Goal: Transaction & Acquisition: Purchase product/service

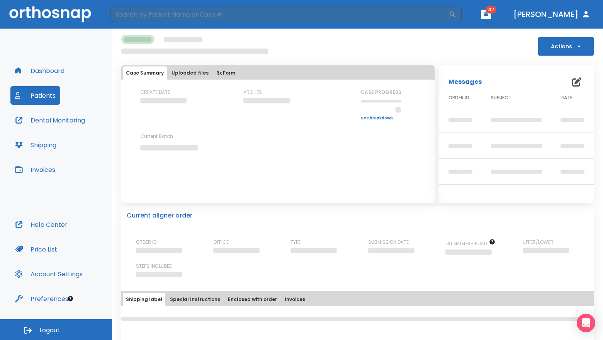
click at [65, 75] on button "Dashboard" at bounding box center [39, 70] width 59 height 19
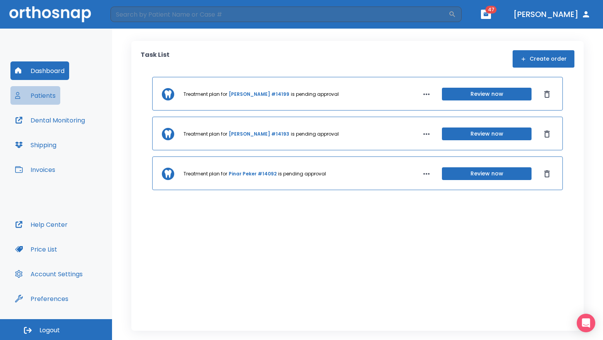
click at [44, 95] on button "Patients" at bounding box center [35, 95] width 50 height 19
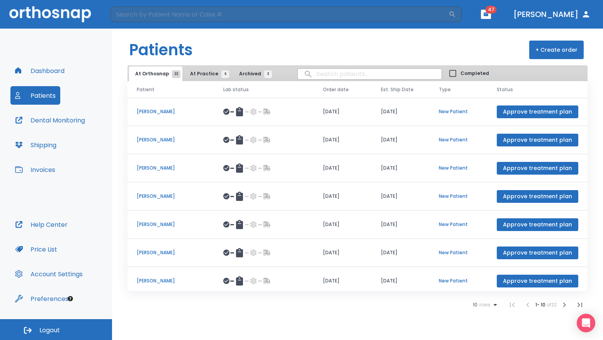
click at [44, 167] on button "Invoices" at bounding box center [34, 169] width 49 height 19
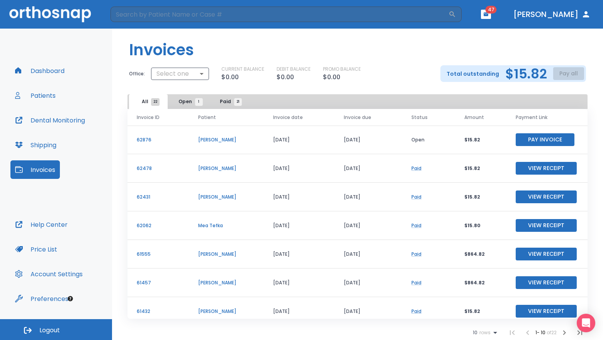
click at [534, 139] on button "Pay Invoice" at bounding box center [545, 139] width 59 height 13
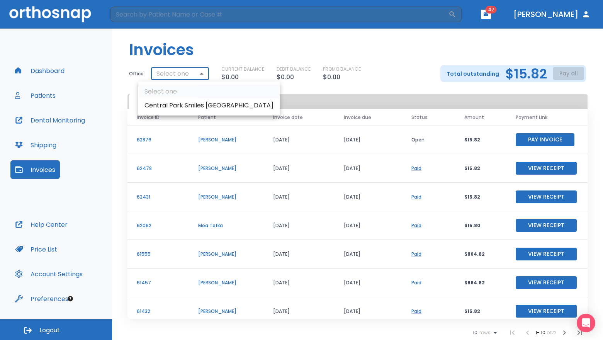
click at [186, 80] on body "​ 47 [PERSON_NAME] Dashboard Patients Dental Monitoring Shipping Invoices Help …" at bounding box center [301, 170] width 603 height 340
click at [187, 104] on li "Central Park Smiles [GEOGRAPHIC_DATA]" at bounding box center [208, 106] width 141 height 14
type input "2878"
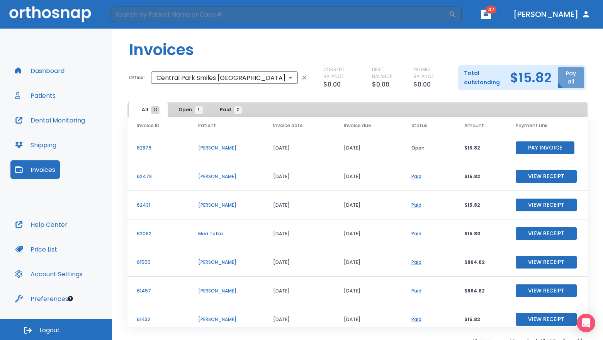
click at [569, 72] on button "Pay all" at bounding box center [571, 77] width 26 height 21
click at [565, 91] on p "Pay by CC or Bank account" at bounding box center [560, 92] width 65 height 7
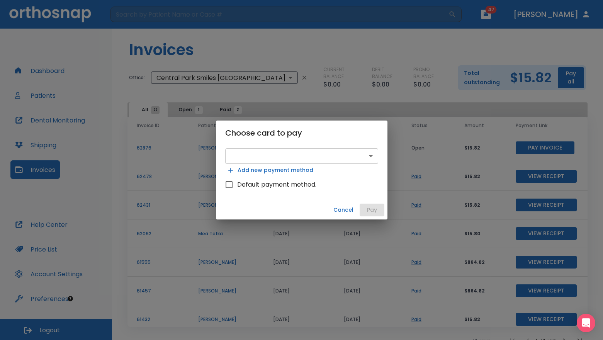
drag, startPoint x: 339, startPoint y: 143, endPoint x: 335, endPoint y: 154, distance: 11.5
click at [337, 148] on div "Choose card to pay ​ ​ Add new payment method Default payment method. Cancel Pay" at bounding box center [302, 170] width 172 height 99
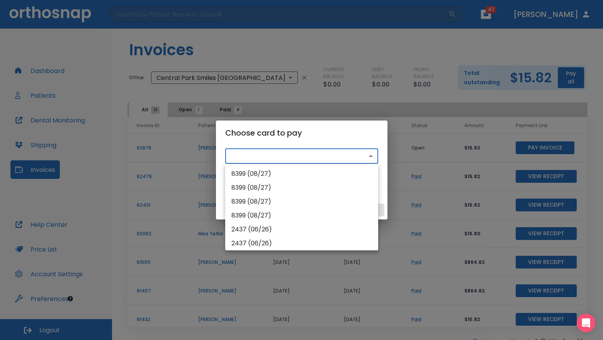
click at [334, 154] on body "​ 47 [PERSON_NAME] Dashboard Patients Dental Monitoring Shipping Invoices Help …" at bounding box center [301, 170] width 603 height 340
click at [288, 173] on li "8399 (08/27)" at bounding box center [301, 174] width 153 height 14
type input "pm_1RvdHdHMfdBZStQ1OKjKuLXo"
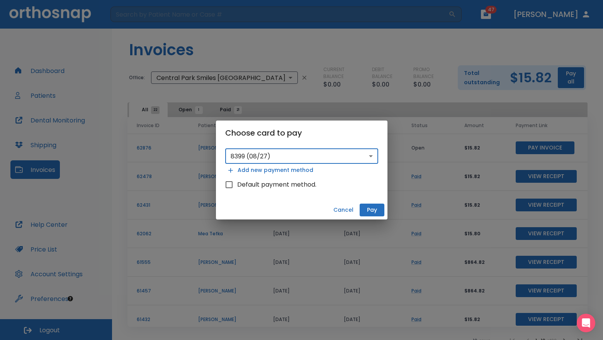
click at [374, 206] on button "Pay" at bounding box center [372, 210] width 25 height 13
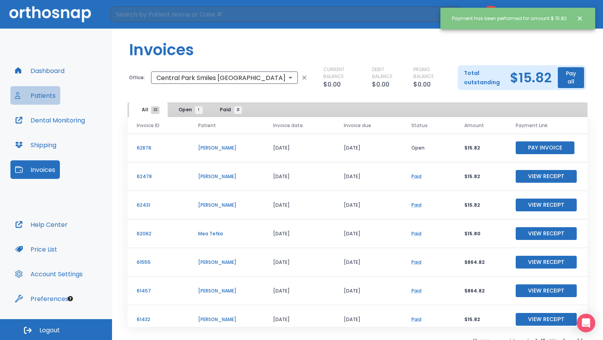
click at [50, 94] on button "Patients" at bounding box center [35, 95] width 50 height 19
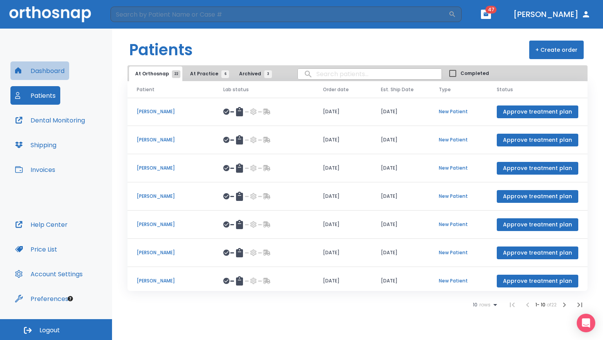
click at [51, 69] on button "Dashboard" at bounding box center [39, 70] width 59 height 19
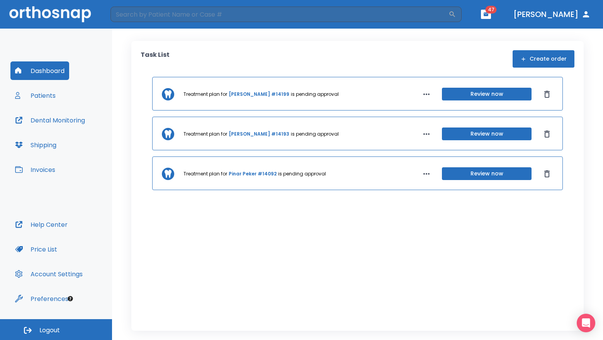
click at [51, 94] on button "Patients" at bounding box center [35, 95] width 50 height 19
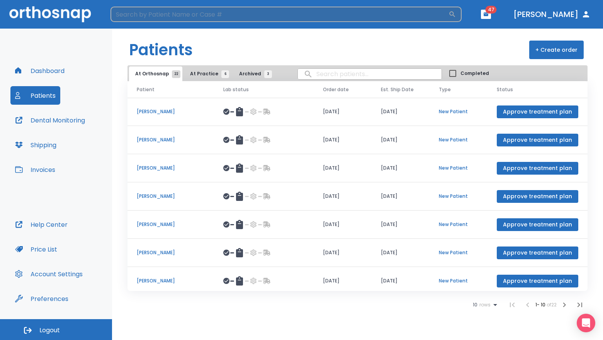
click at [183, 16] on input "search" at bounding box center [280, 14] width 338 height 15
type input "[PERSON_NAME]"
click at [457, 15] on icon "button" at bounding box center [453, 14] width 8 height 8
click at [221, 15] on input "[PERSON_NAME]" at bounding box center [280, 14] width 338 height 15
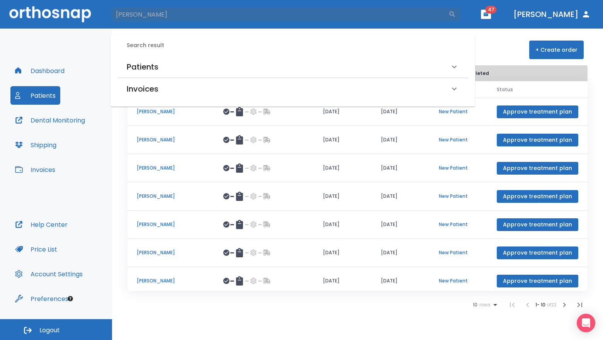
click at [389, 67] on div "Patients" at bounding box center [288, 67] width 323 height 12
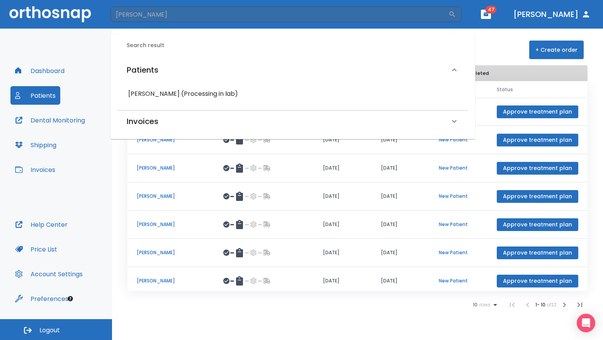
click at [194, 93] on h6 "[PERSON_NAME] (Processing in lab)" at bounding box center [292, 94] width 329 height 11
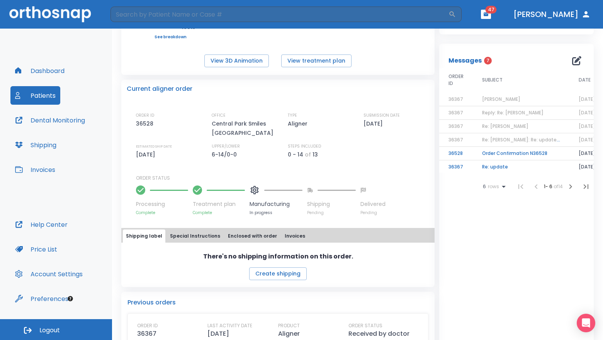
scroll to position [123, 0]
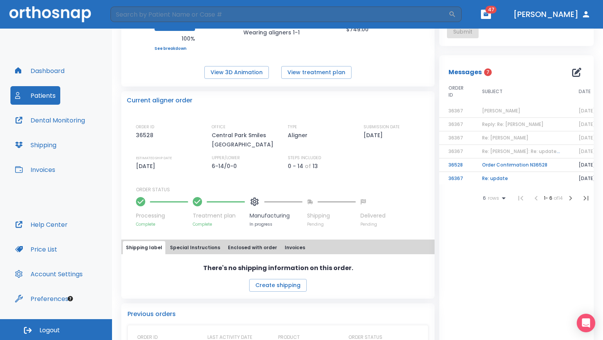
click at [509, 111] on td "[PERSON_NAME]" at bounding box center [521, 111] width 97 height 14
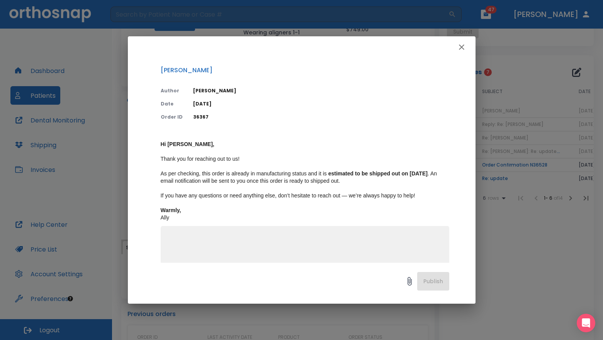
click at [462, 43] on icon "button" at bounding box center [461, 47] width 9 height 9
